Goal: Task Accomplishment & Management: Manage account settings

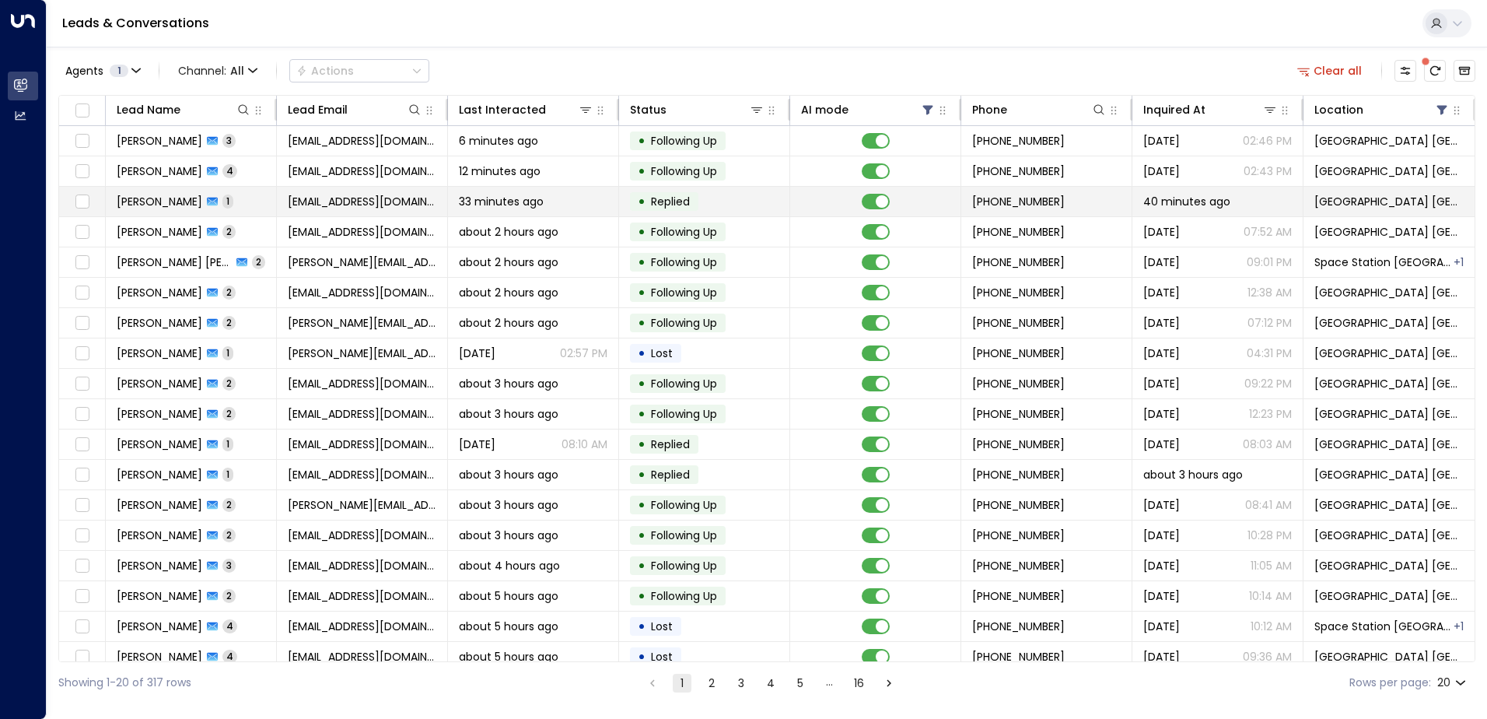
click at [390, 196] on span "[EMAIL_ADDRESS][DOMAIN_NAME]" at bounding box center [362, 202] width 149 height 16
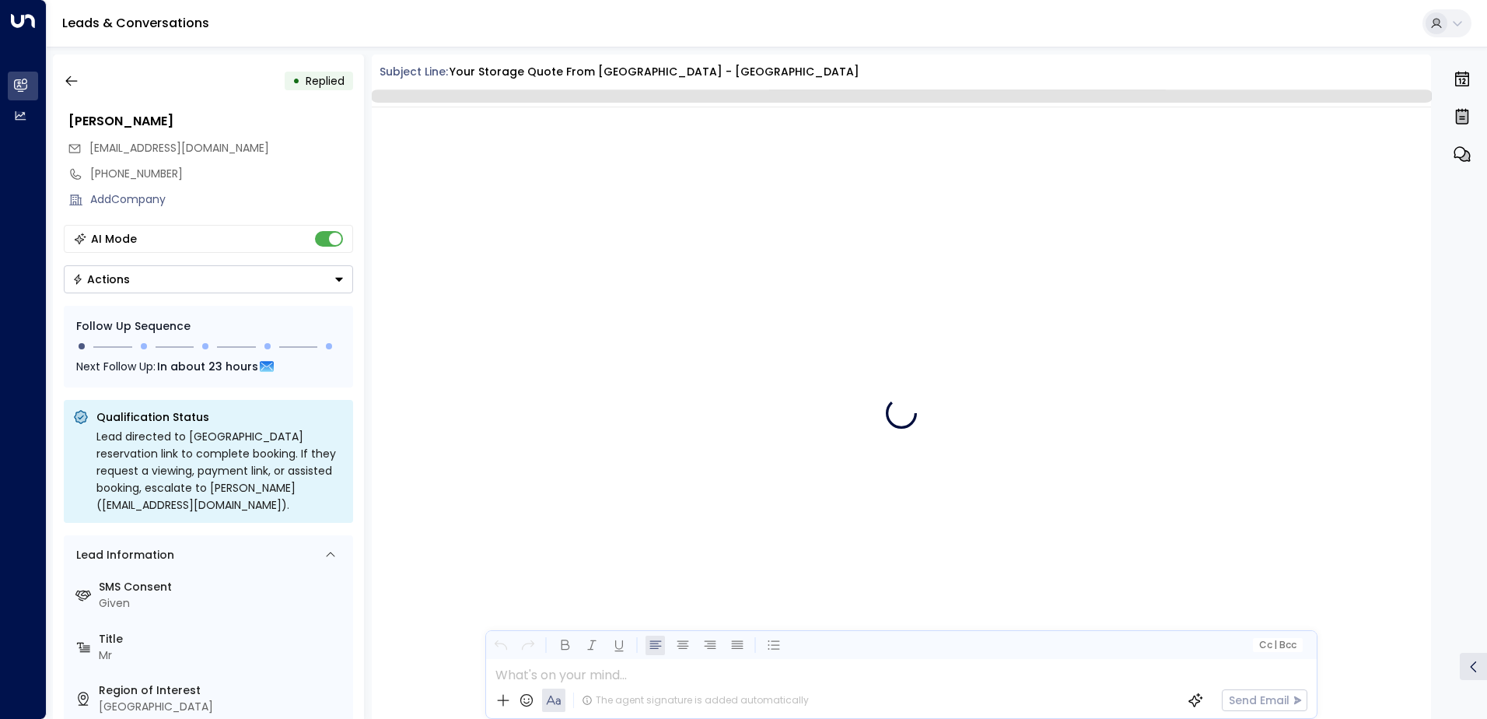
scroll to position [2707, 0]
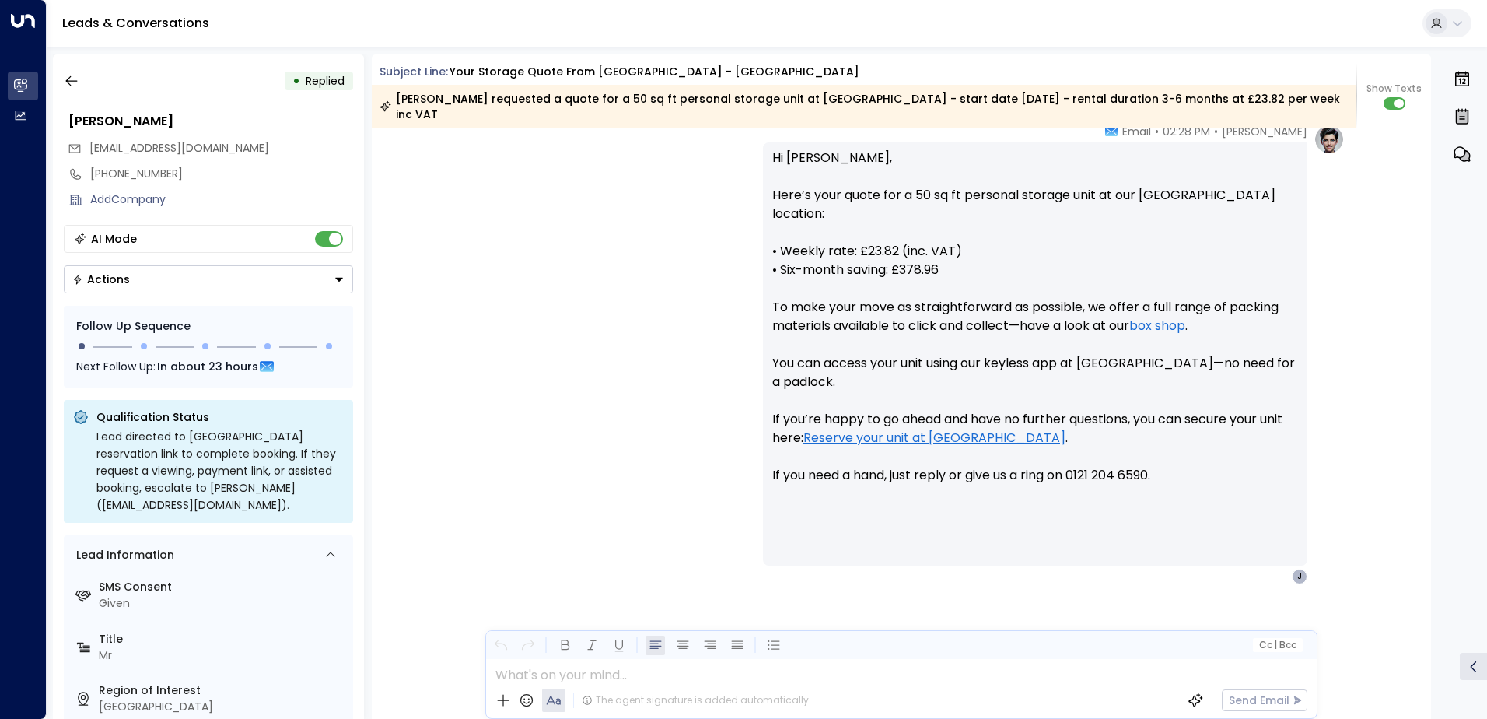
click at [107, 271] on button "Actions" at bounding box center [208, 279] width 289 height 28
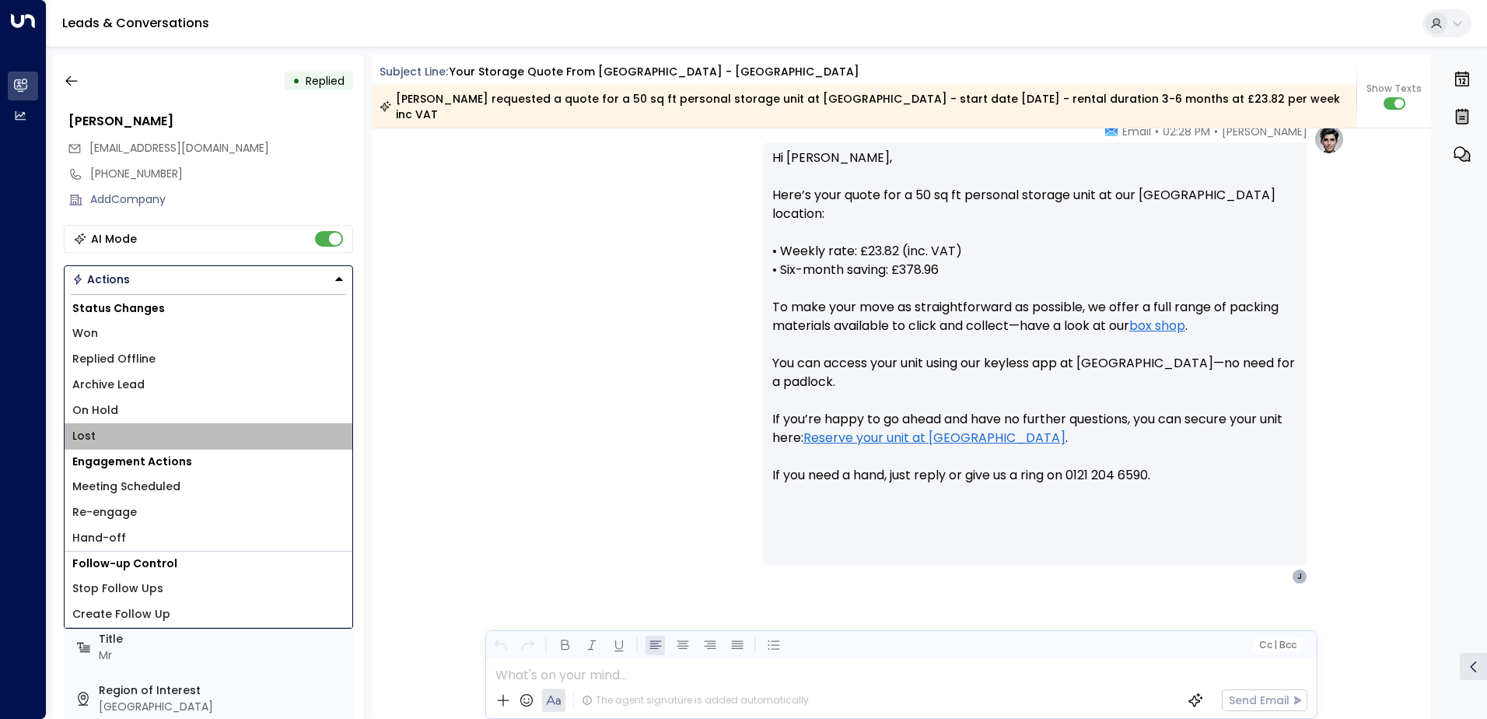
click at [82, 433] on span "Lost" at bounding box center [83, 436] width 23 height 16
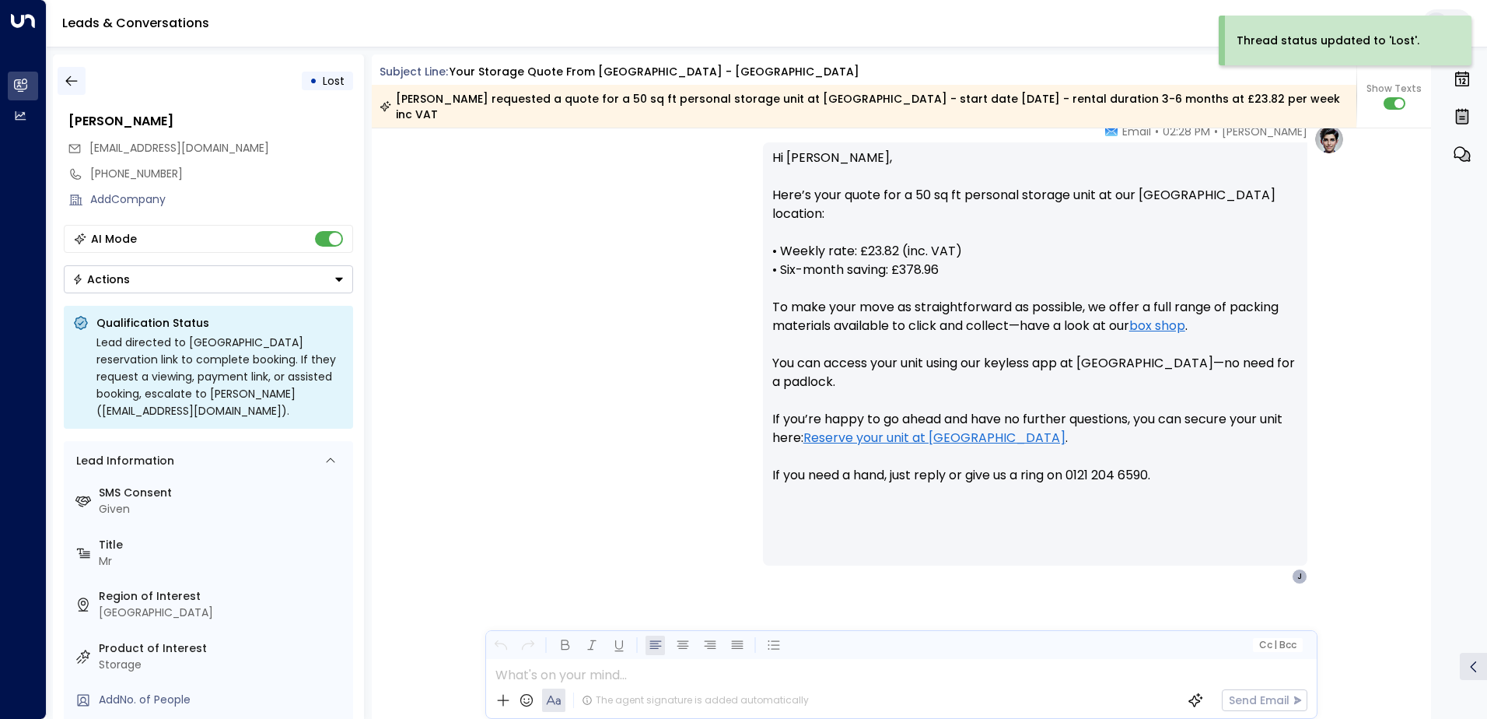
click at [71, 91] on button "button" at bounding box center [72, 81] width 28 height 28
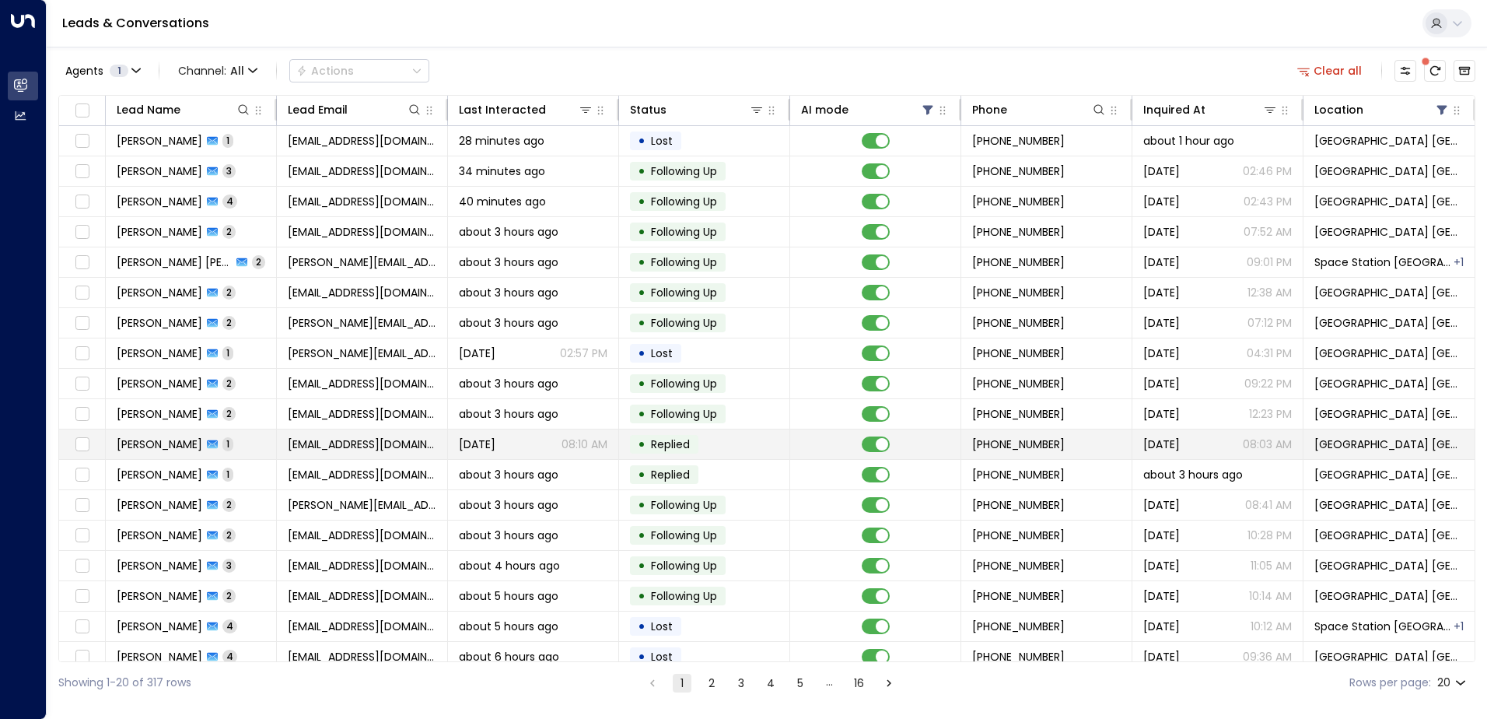
click at [323, 447] on span "[EMAIL_ADDRESS][DOMAIN_NAME]" at bounding box center [362, 444] width 149 height 16
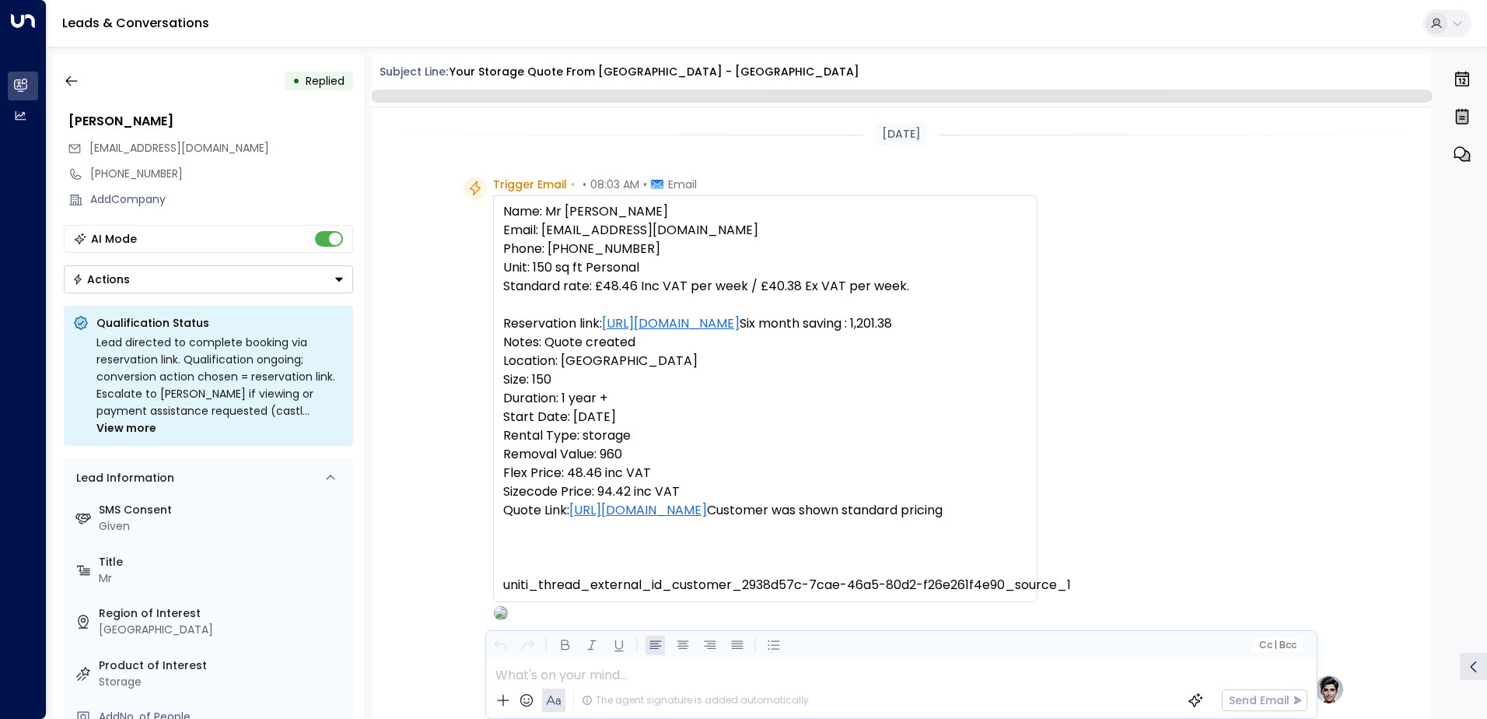
scroll to position [587, 0]
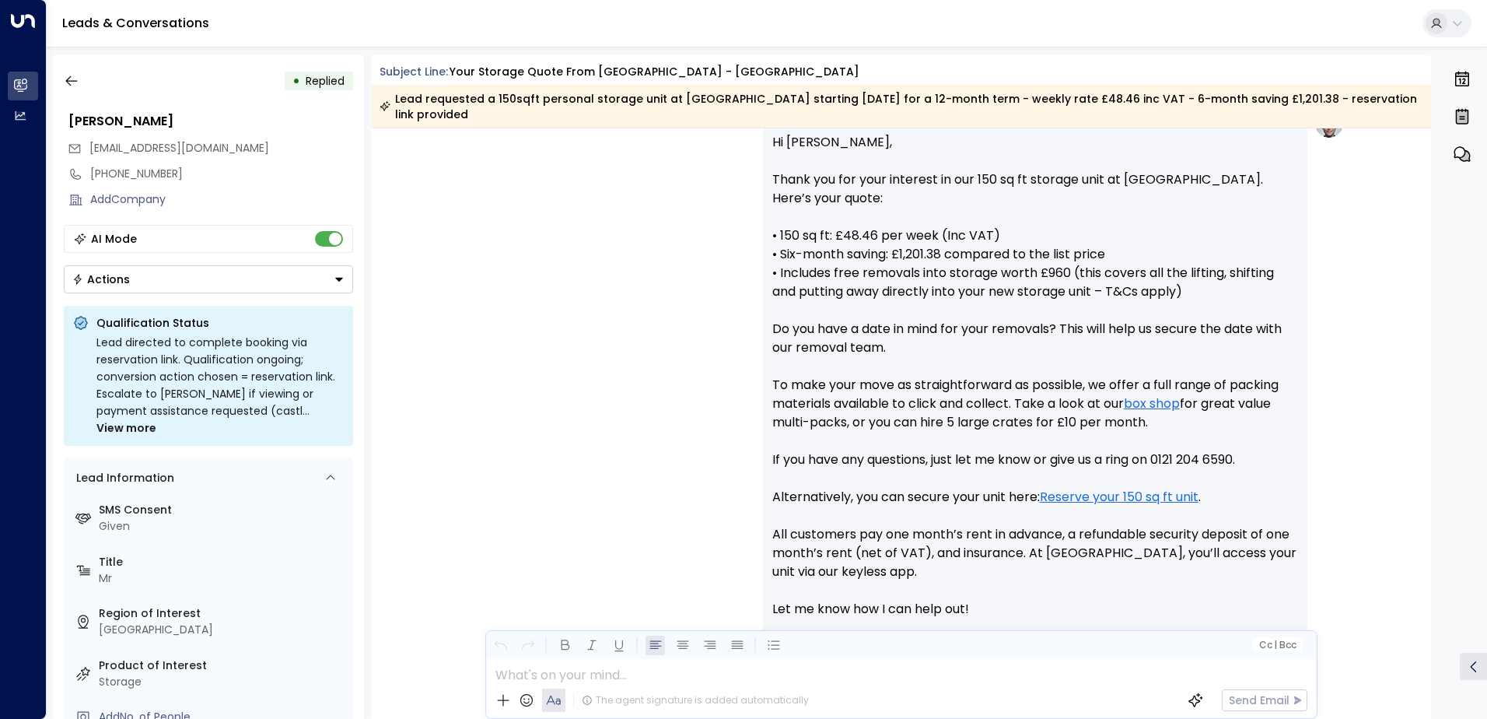
click at [128, 283] on button "Actions" at bounding box center [208, 279] width 289 height 28
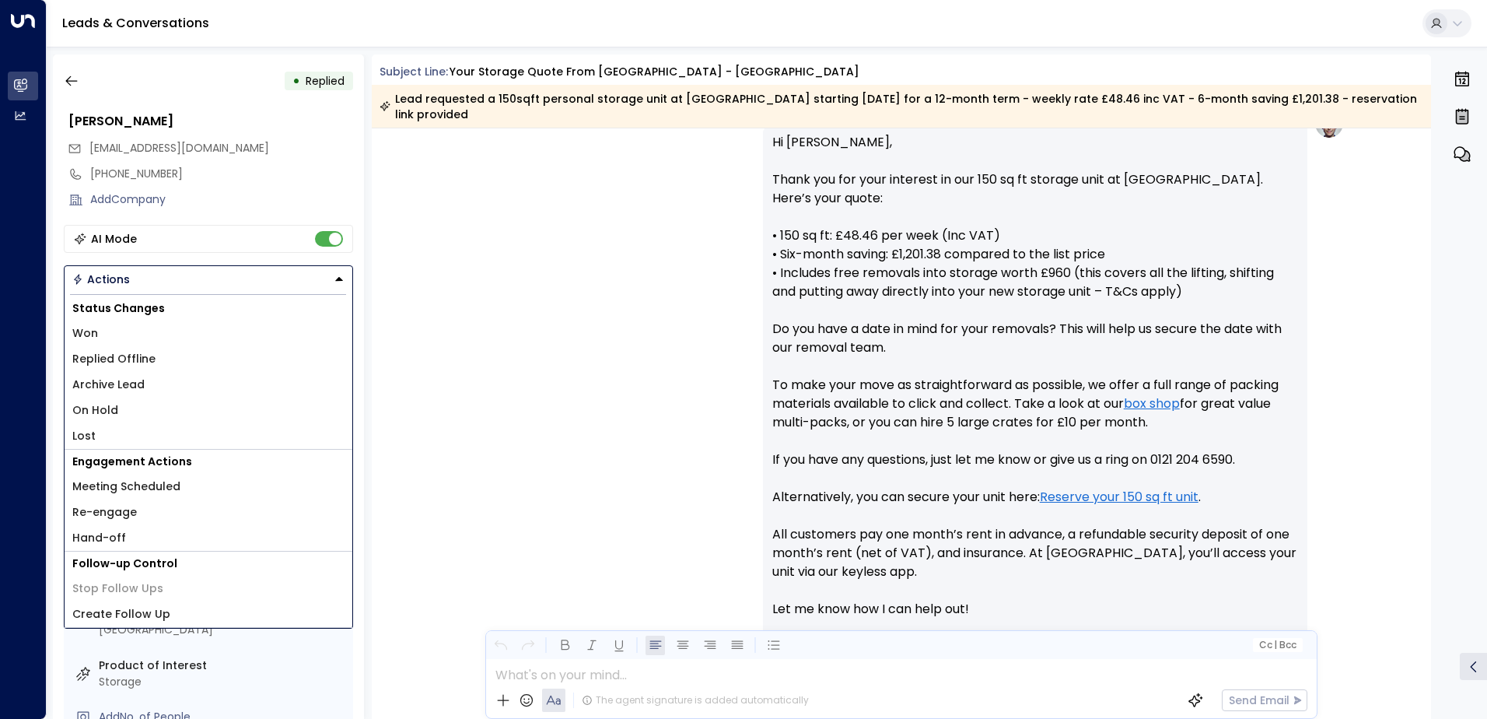
click at [85, 440] on span "Lost" at bounding box center [83, 436] width 23 height 16
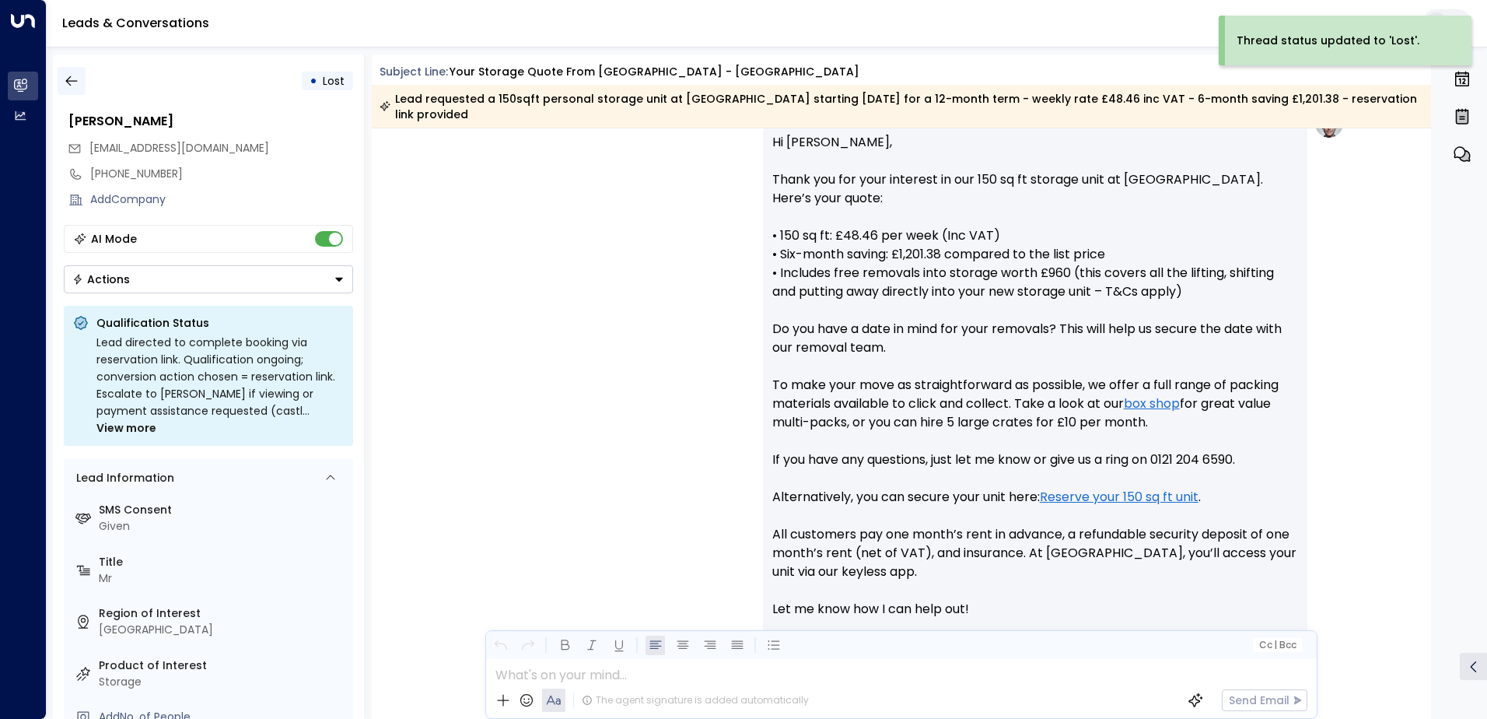
click at [77, 86] on icon "button" at bounding box center [72, 81] width 16 height 16
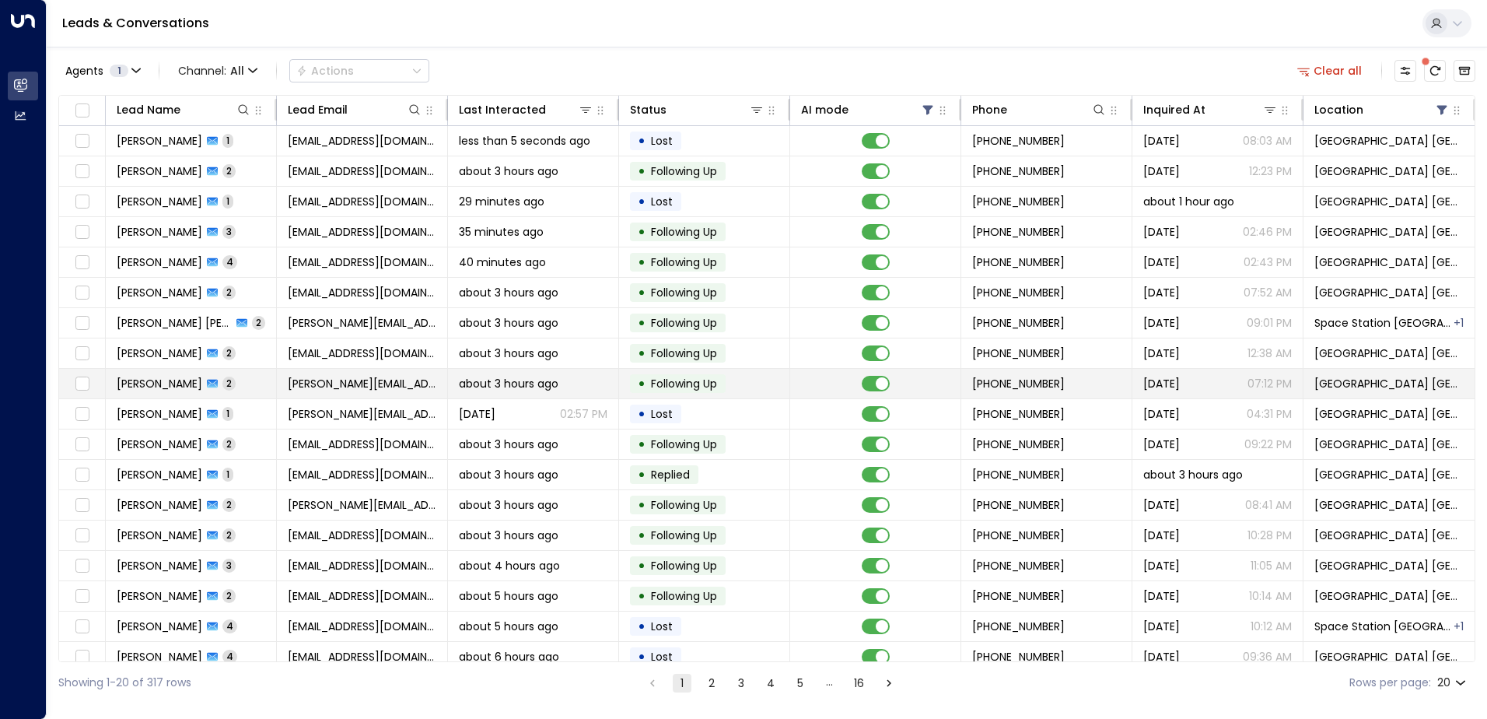
click at [360, 387] on span "[PERSON_NAME][EMAIL_ADDRESS][DOMAIN_NAME]" at bounding box center [362, 384] width 149 height 16
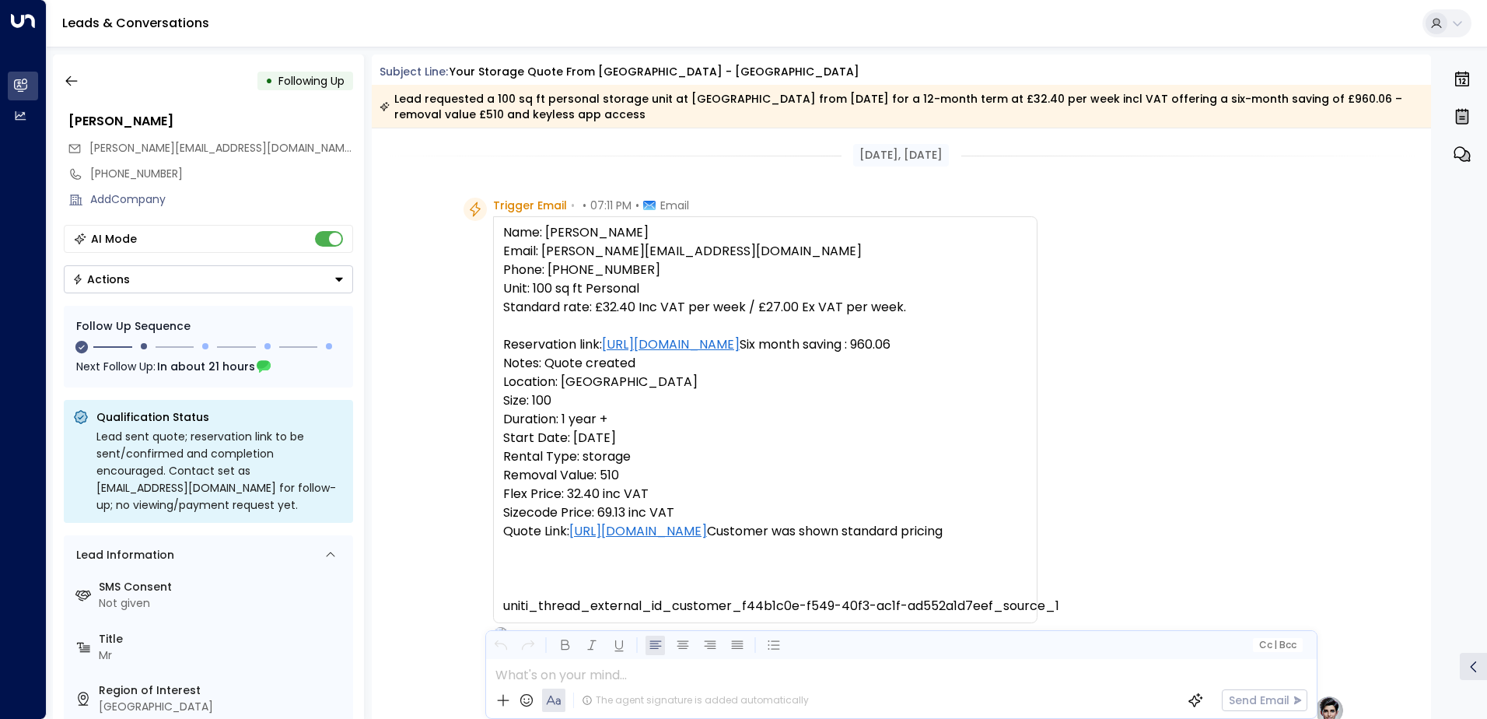
scroll to position [1119, 0]
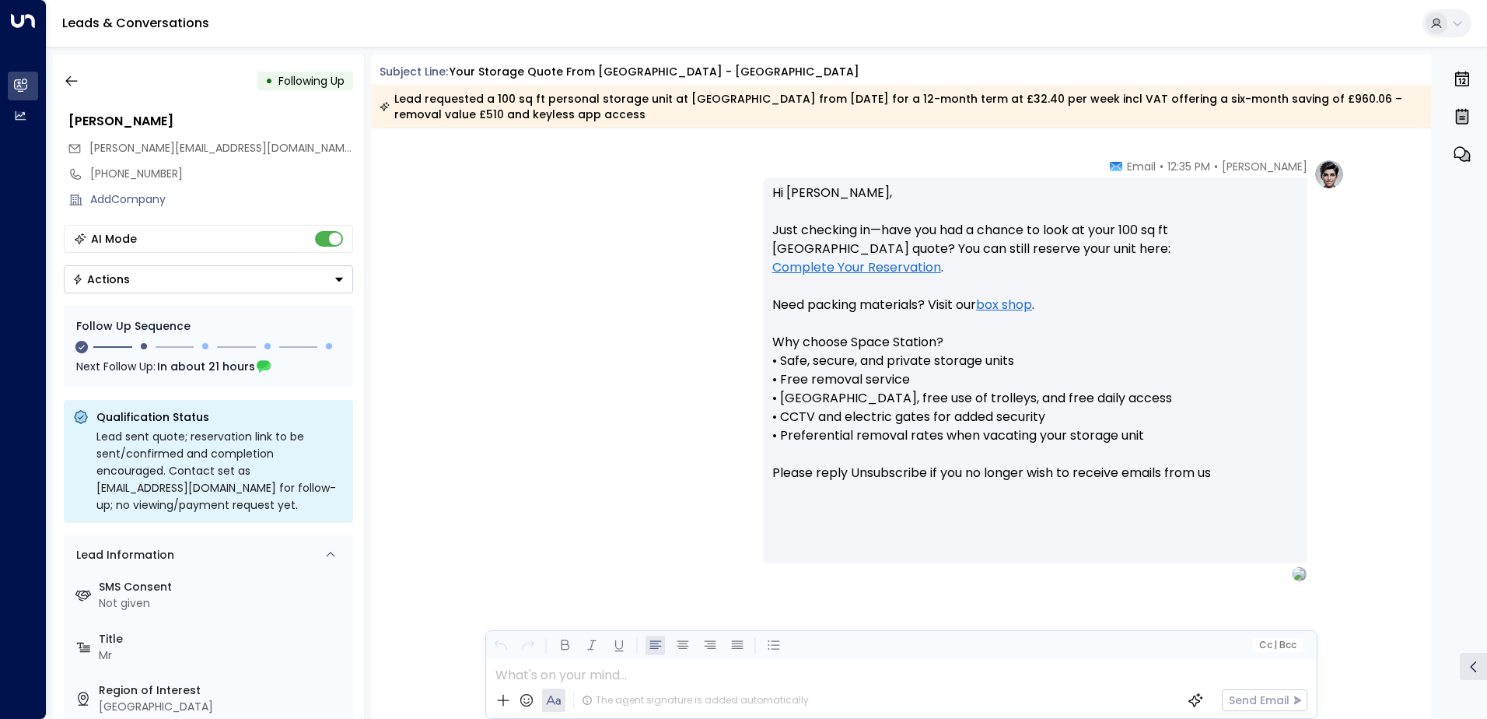
click at [103, 288] on button "Actions" at bounding box center [208, 279] width 289 height 28
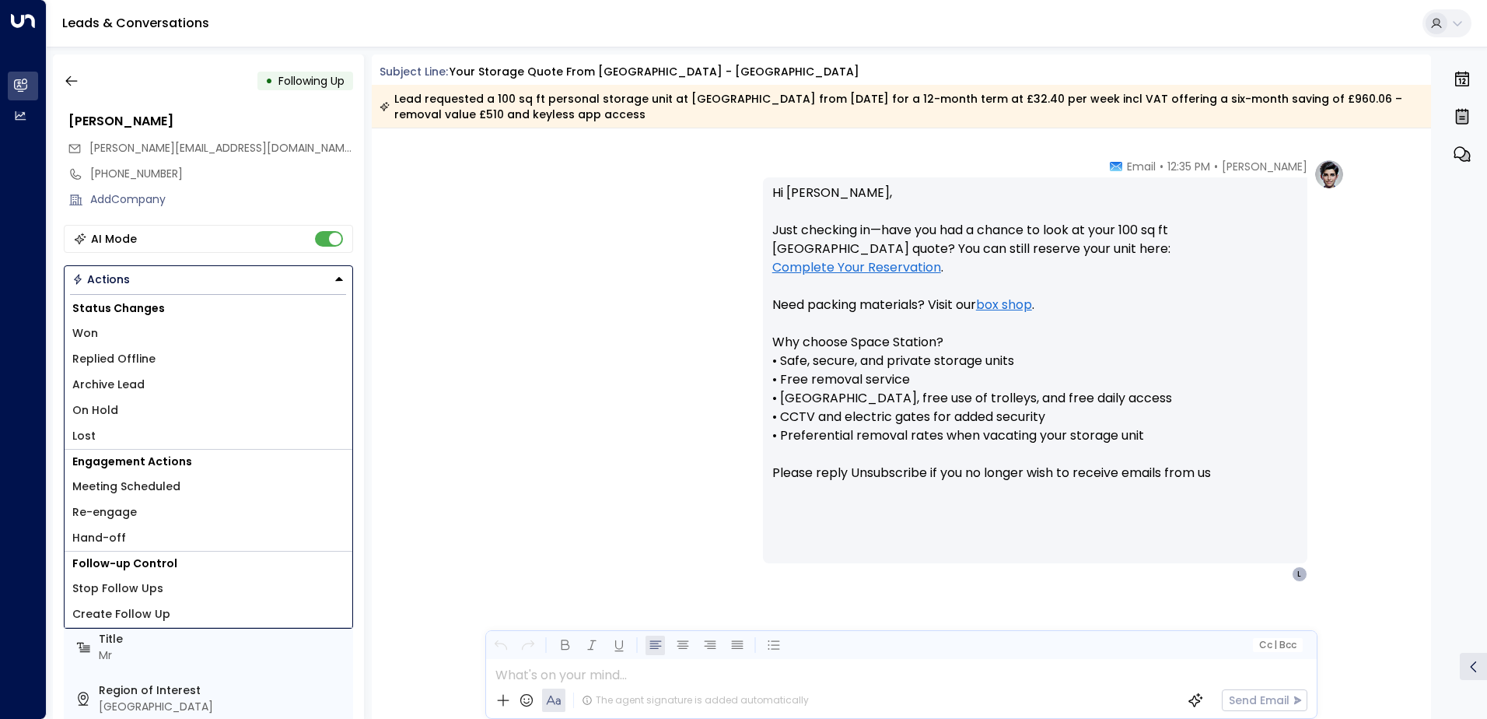
click at [75, 435] on span "Lost" at bounding box center [83, 436] width 23 height 16
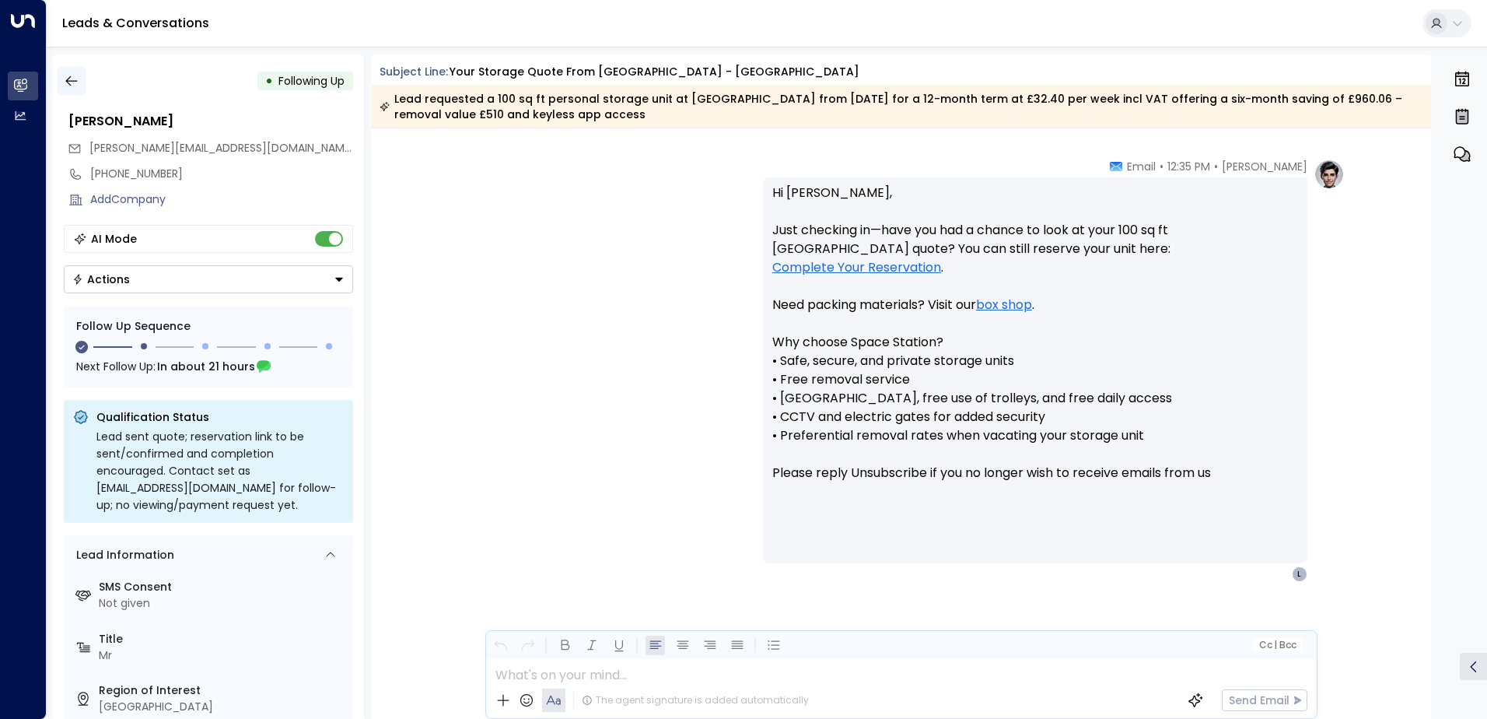
click at [70, 68] on button "button" at bounding box center [72, 81] width 28 height 28
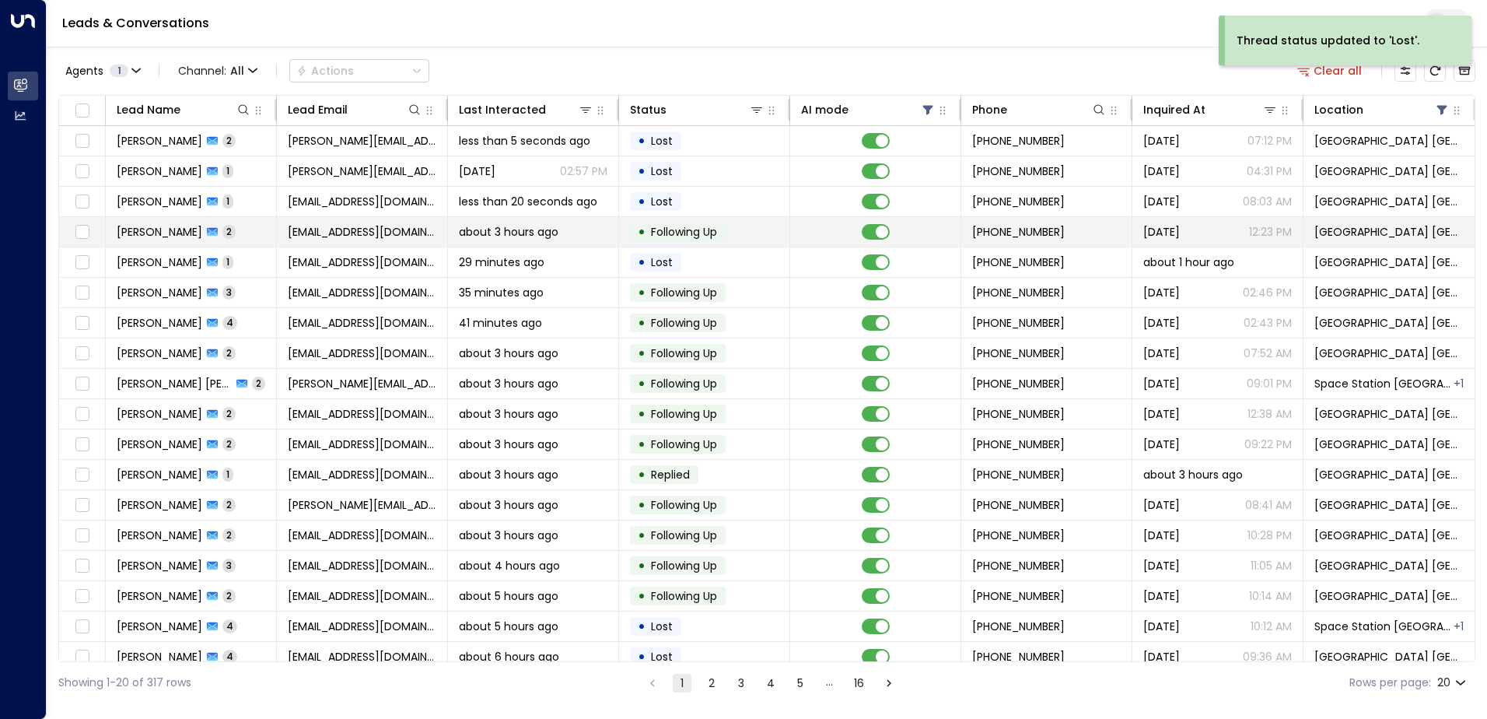
click at [366, 233] on span "[EMAIL_ADDRESS][DOMAIN_NAME]" at bounding box center [362, 232] width 149 height 16
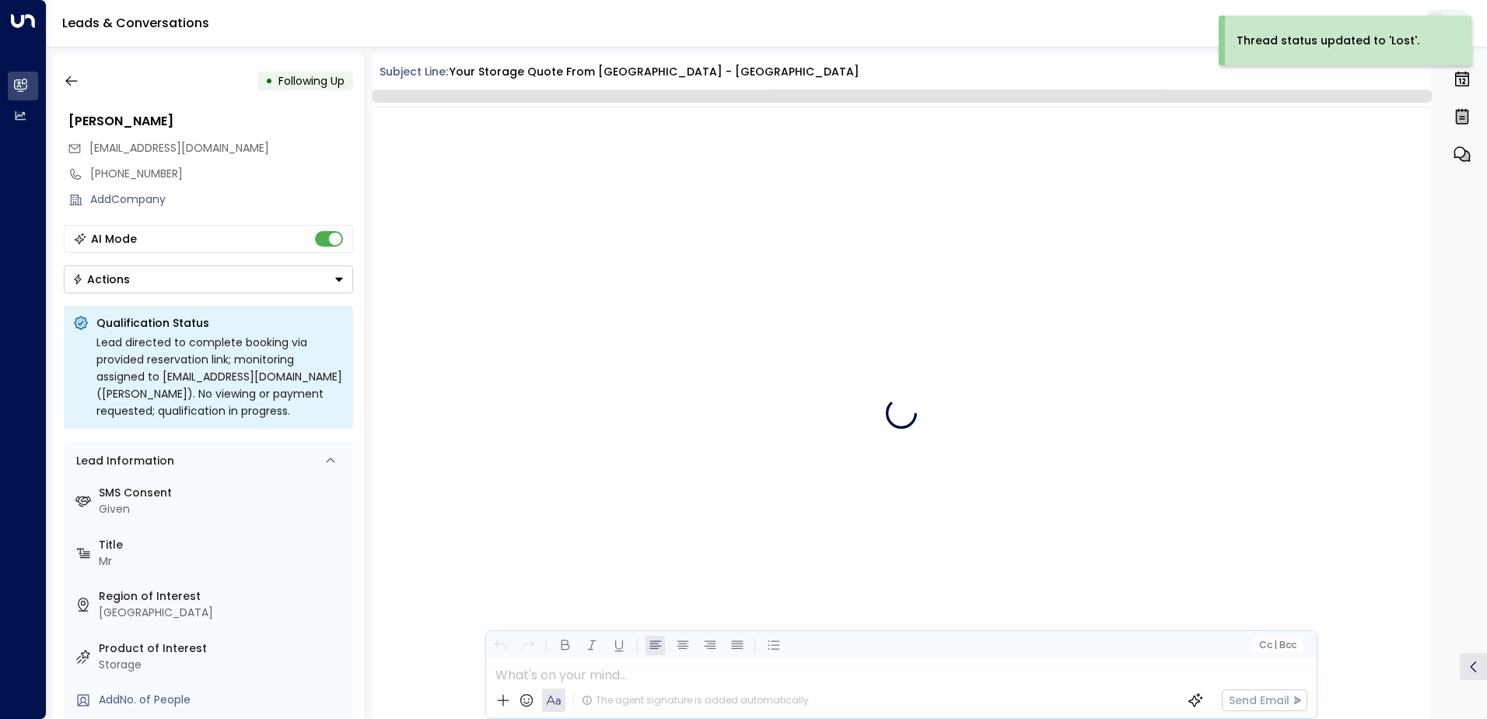
scroll to position [1266, 0]
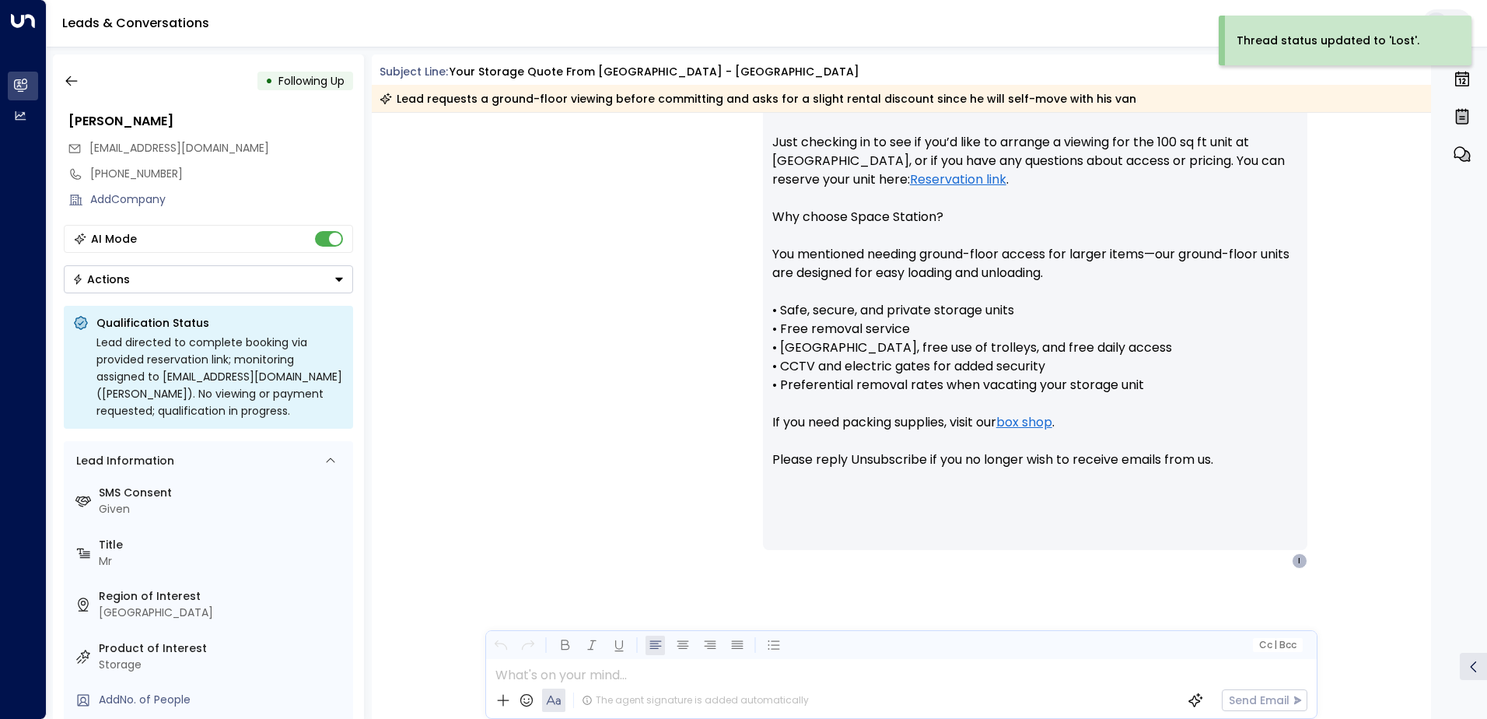
click at [164, 278] on button "Actions" at bounding box center [208, 279] width 289 height 28
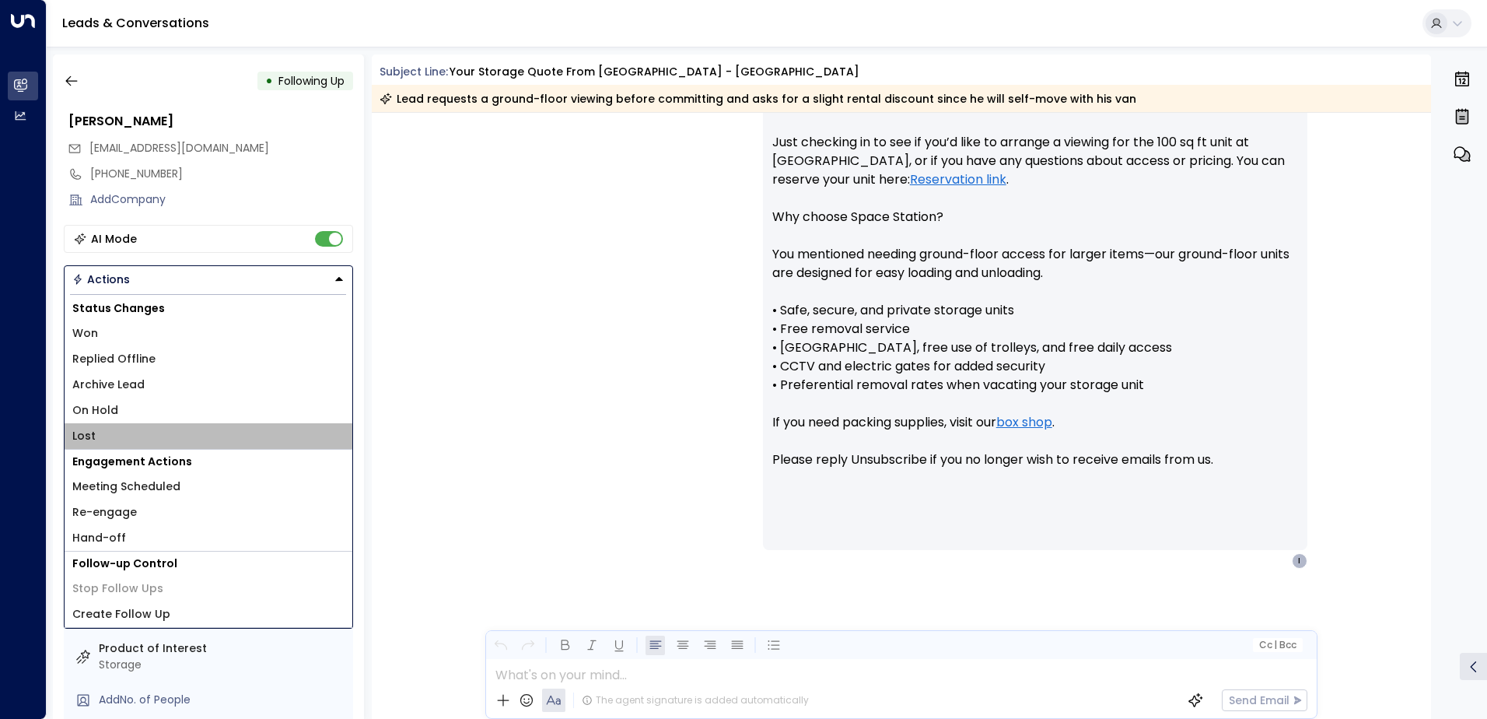
click at [88, 429] on span "Lost" at bounding box center [83, 436] width 23 height 16
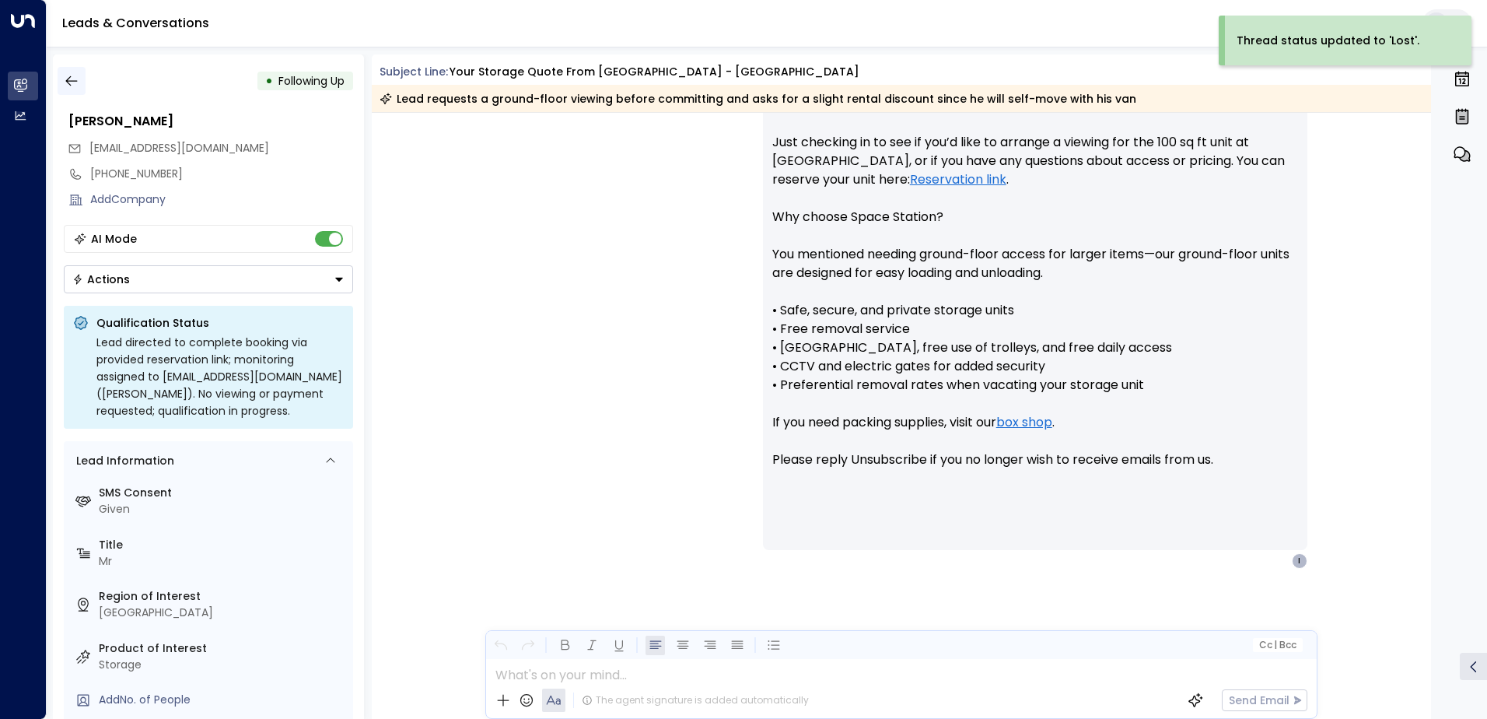
click at [60, 81] on button "button" at bounding box center [72, 81] width 28 height 28
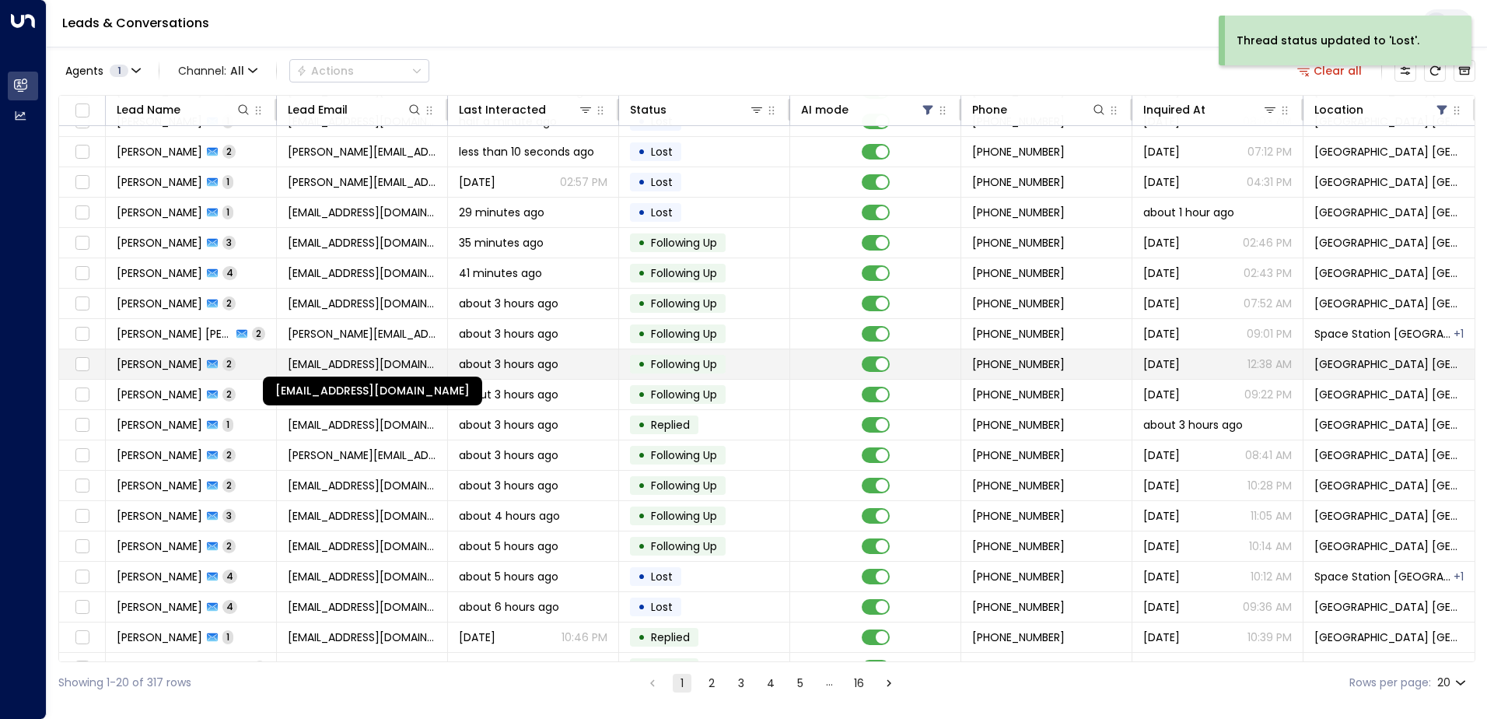
scroll to position [76, 0]
